Goal: Check status: Check status

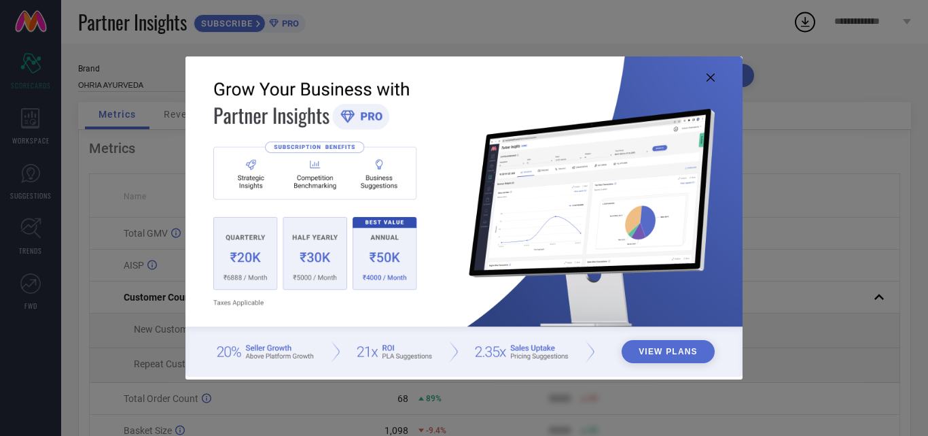
click at [687, 351] on button "View Plans" at bounding box center [668, 351] width 93 height 23
click at [709, 75] on icon at bounding box center [711, 77] width 8 height 8
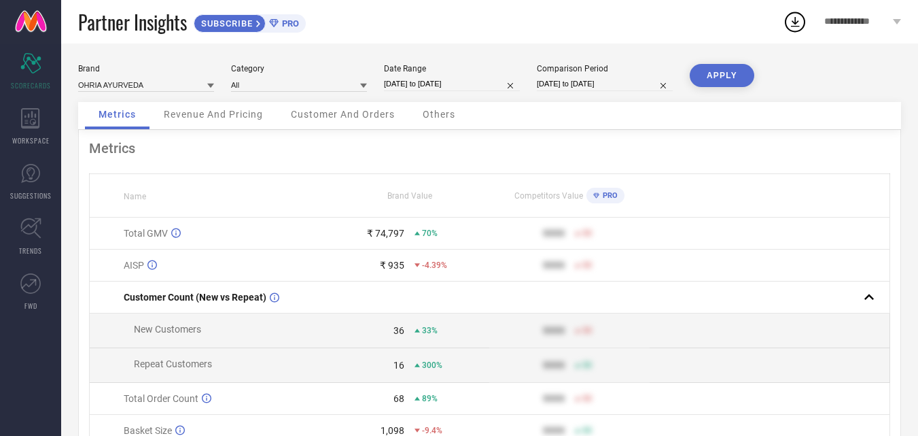
click at [470, 82] on input "[DATE] to [DATE]" at bounding box center [452, 84] width 136 height 14
select select "7"
select select "2025"
select select "8"
select select "2025"
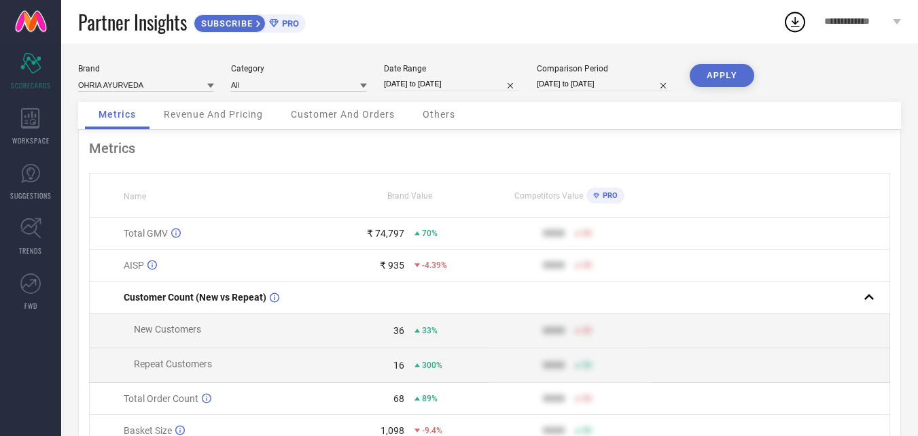
click at [825, 67] on div "Brand OHRIA AYURVEDA Category All Date Range 09-08-2025 to 08-09-2025 Compariso…" at bounding box center [489, 83] width 823 height 38
click at [40, 26] on link at bounding box center [30, 21] width 61 height 43
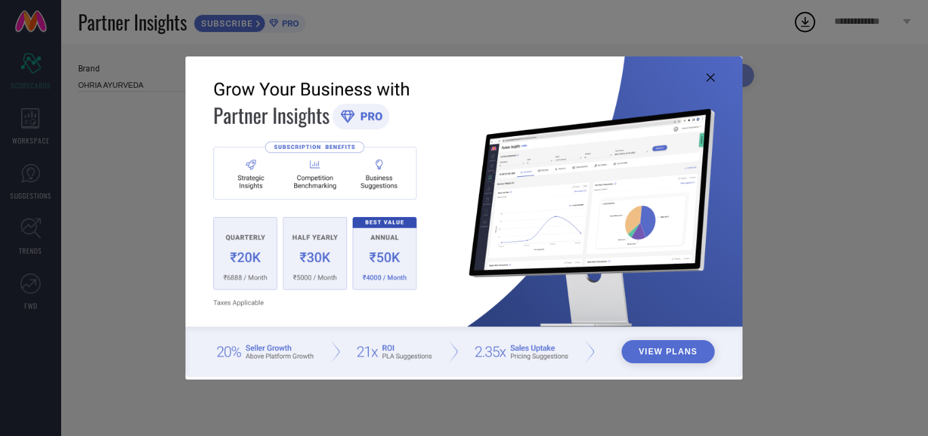
type input "All"
drag, startPoint x: 714, startPoint y: 80, endPoint x: 669, endPoint y: 52, distance: 52.2
click at [710, 75] on icon at bounding box center [711, 77] width 8 height 8
click at [712, 71] on img at bounding box center [464, 216] width 557 height 320
click at [712, 73] on icon at bounding box center [711, 77] width 8 height 8
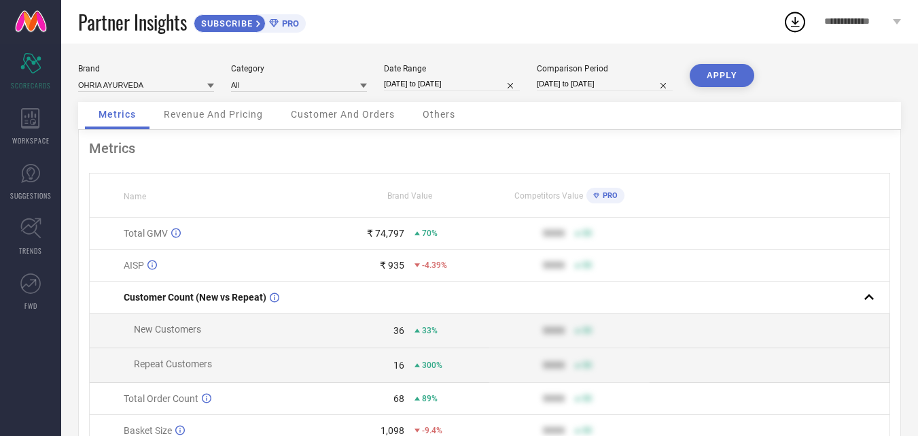
select select "7"
select select "2025"
select select "8"
select select "2025"
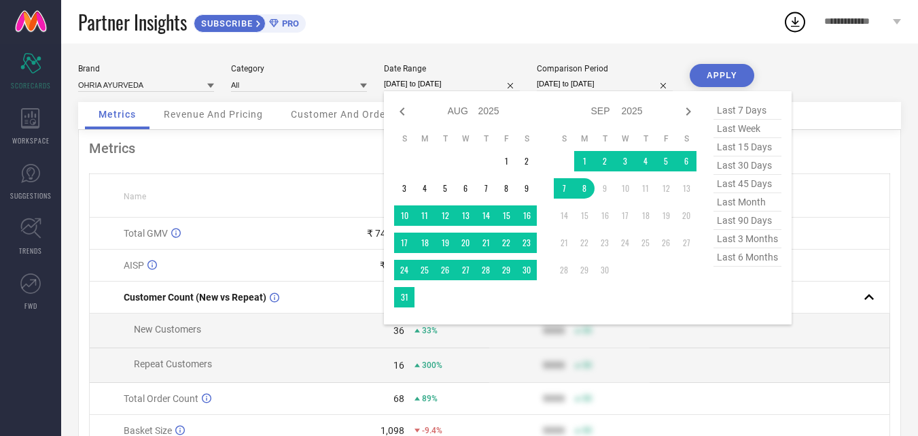
click at [470, 81] on input "[DATE] to [DATE]" at bounding box center [452, 84] width 136 height 14
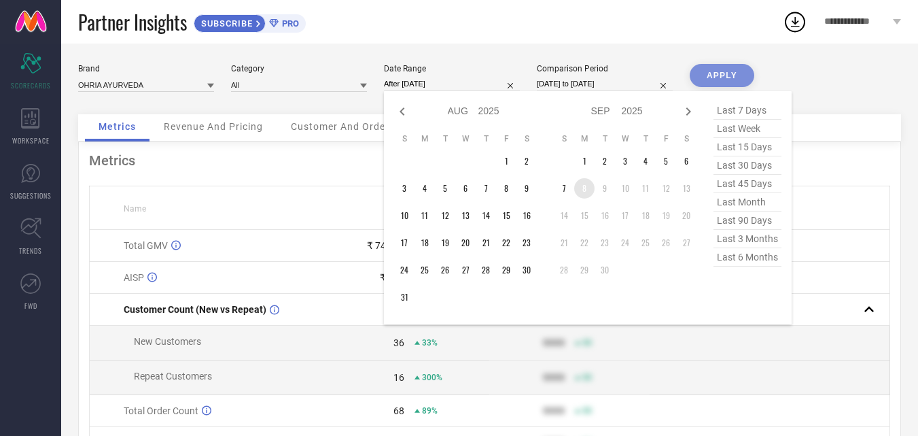
click at [584, 186] on td "8" at bounding box center [584, 188] width 20 height 20
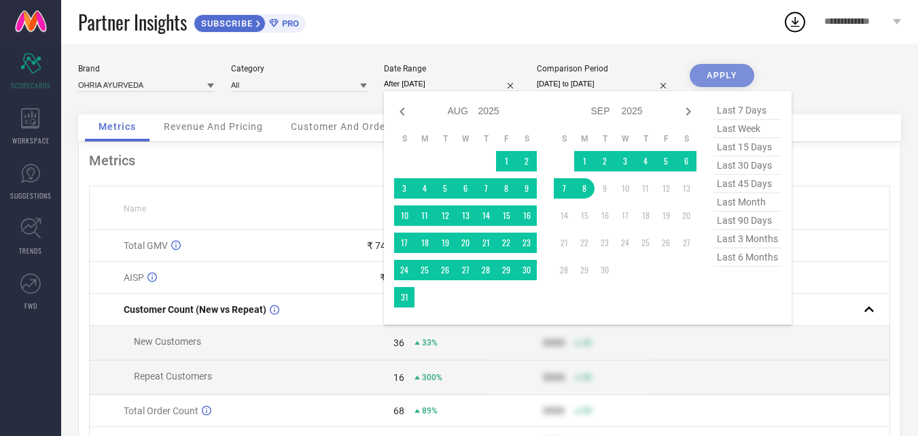
type input "08-09-2025 to 08-09-2025"
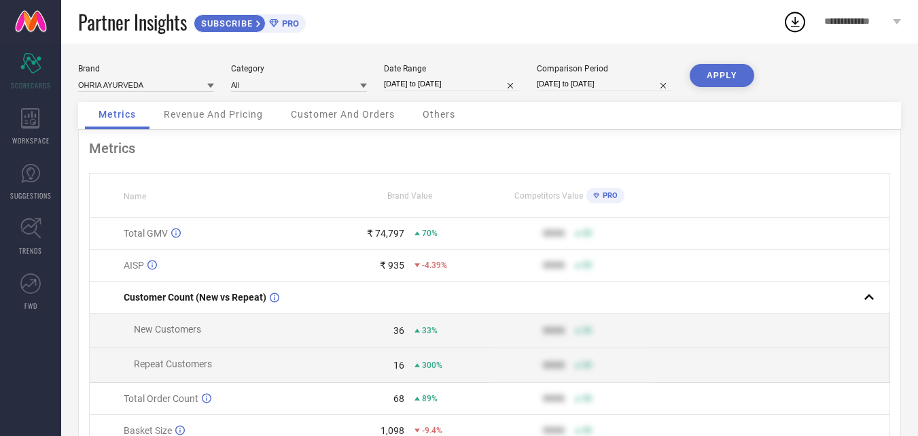
click at [709, 77] on button "APPLY" at bounding box center [722, 75] width 65 height 23
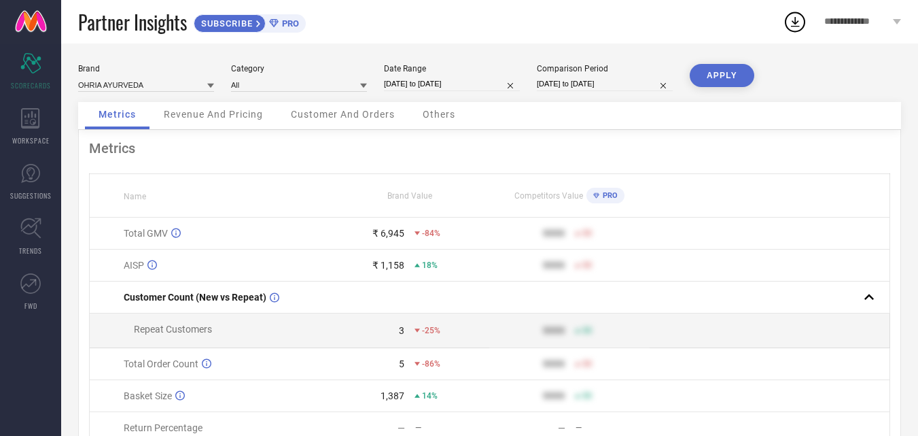
select select "8"
select select "2025"
select select "9"
select select "2025"
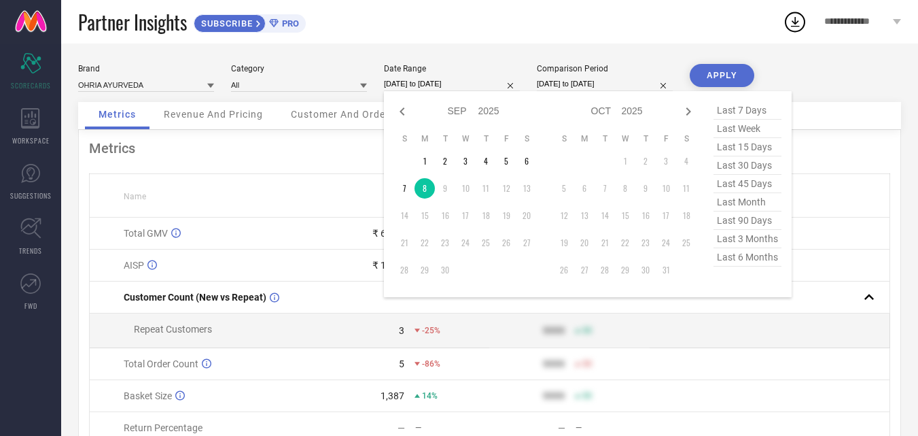
click at [490, 80] on input "08-09-2025 to 08-09-2025" at bounding box center [452, 84] width 136 height 14
click at [446, 186] on td "9" at bounding box center [445, 188] width 20 height 20
